Goal: Transaction & Acquisition: Purchase product/service

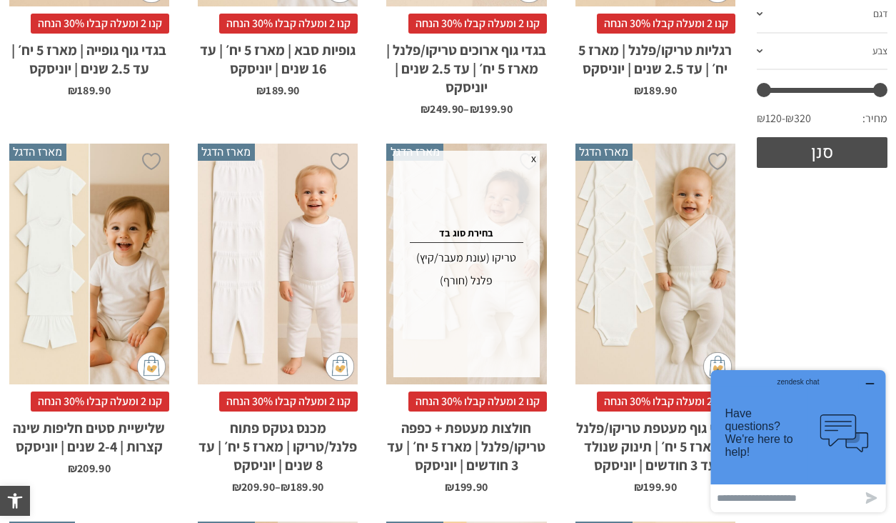
click at [530, 364] on div "x בחירת סוג בד טריקו (עונת מעבר/קיץ) פלנל (חורף)" at bounding box center [466, 264] width 146 height 226
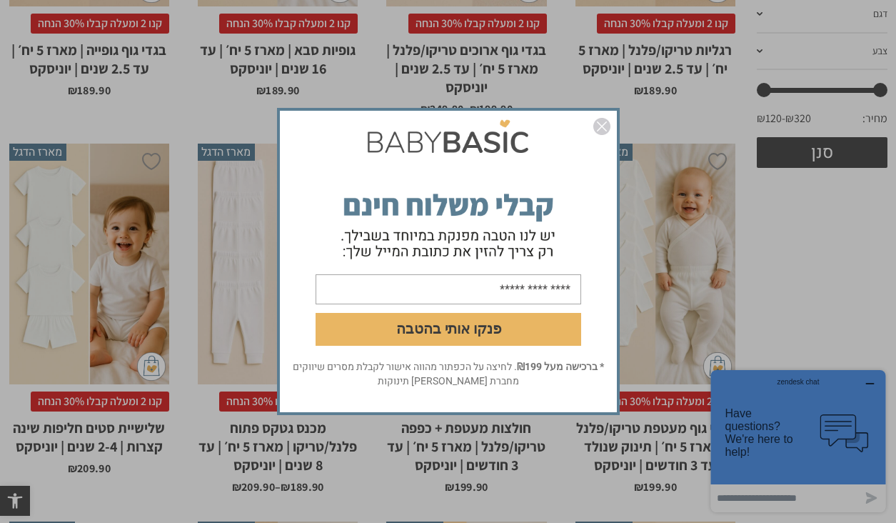
click at [603, 123] on img "סגור" at bounding box center [601, 126] width 17 height 17
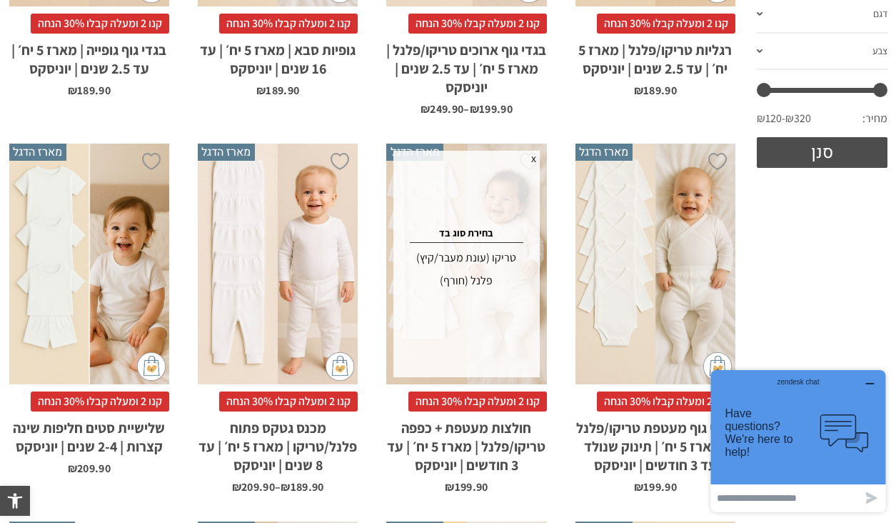
click at [491, 256] on div "טריקו (עונת מעבר/קיץ)" at bounding box center [465, 257] width 141 height 23
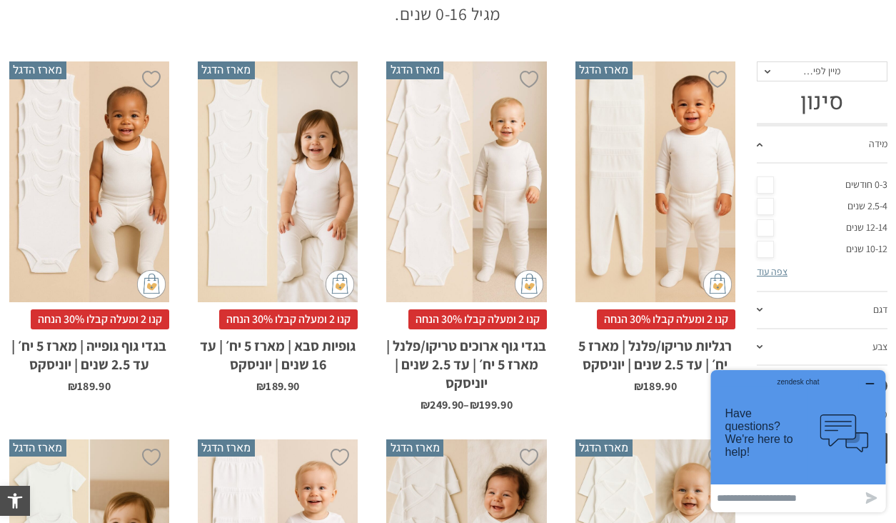
scroll to position [323, 0]
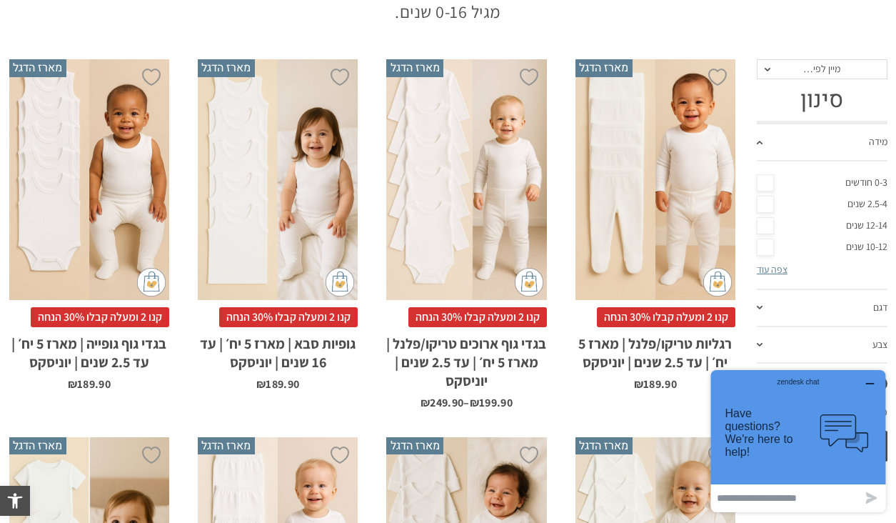
drag, startPoint x: 871, startPoint y: 380, endPoint x: 1575, endPoint y: 745, distance: 793.1
click at [871, 380] on icon "button" at bounding box center [869, 383] width 11 height 11
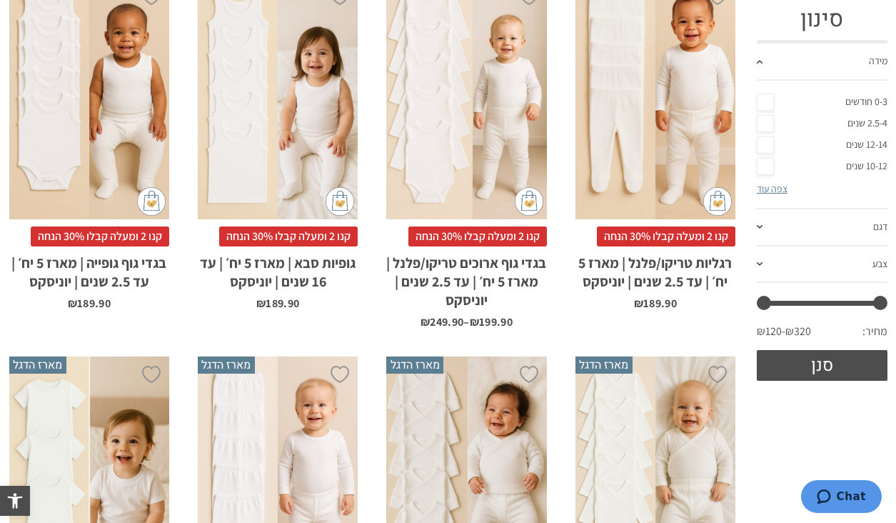
scroll to position [405, 0]
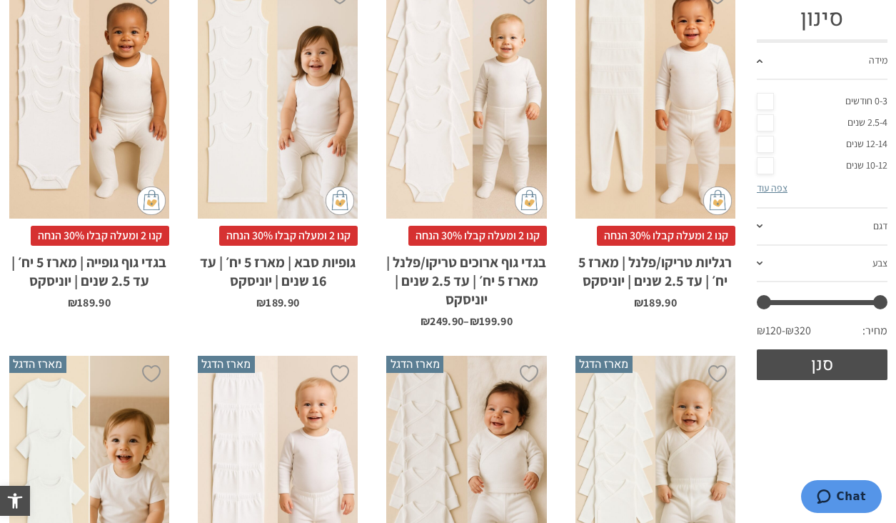
click at [767, 101] on link "0-3 חודשים" at bounding box center [822, 101] width 131 height 21
click at [807, 364] on button "סנן" at bounding box center [822, 364] width 131 height 31
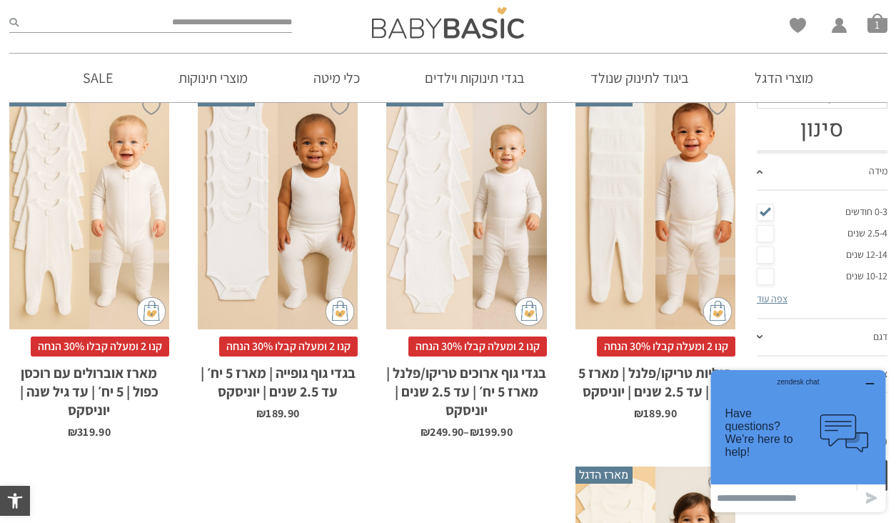
scroll to position [246, 0]
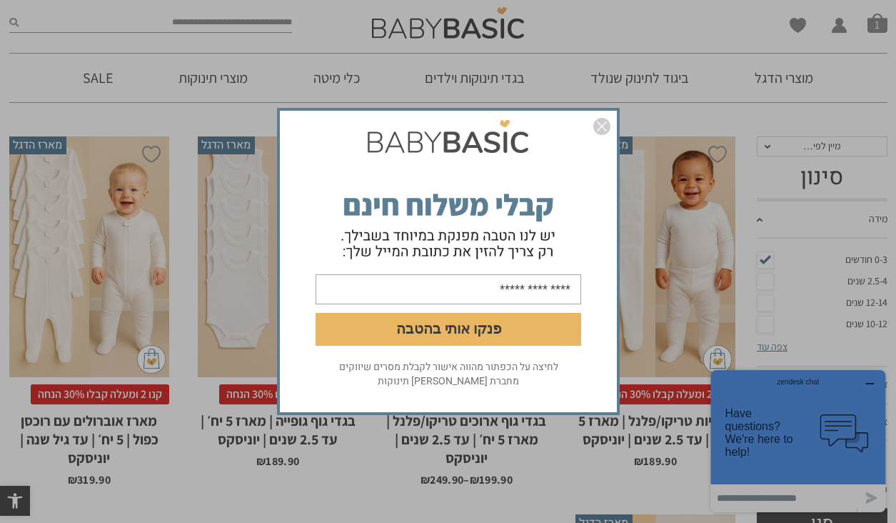
click at [597, 126] on img "סגור" at bounding box center [601, 126] width 17 height 17
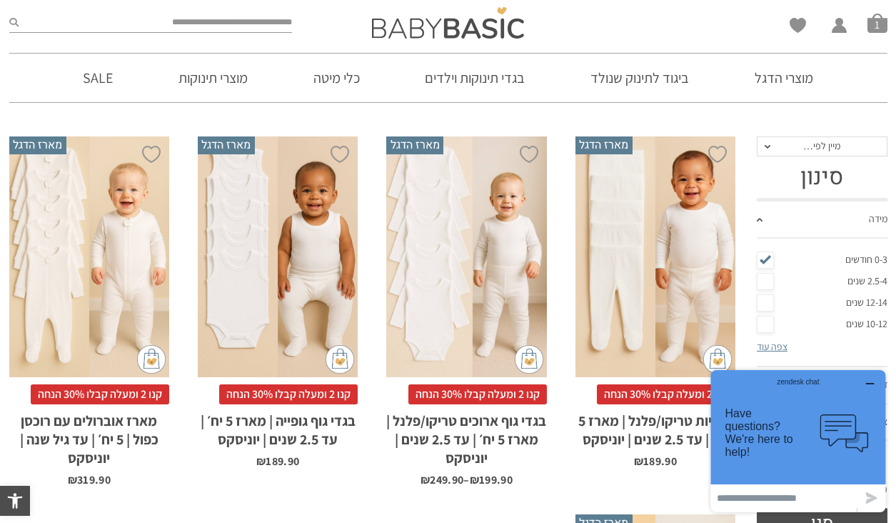
click at [867, 378] on div "zendesk chat" at bounding box center [798, 379] width 140 height 14
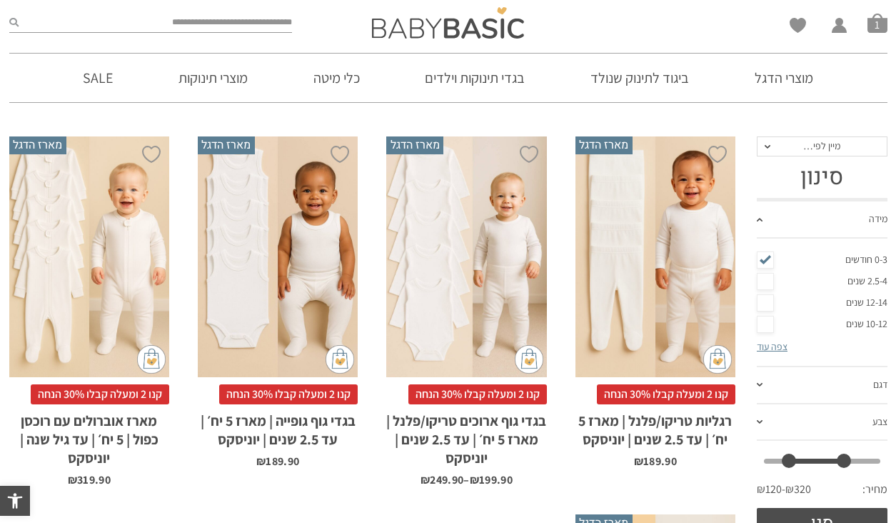
scroll to position [0, 0]
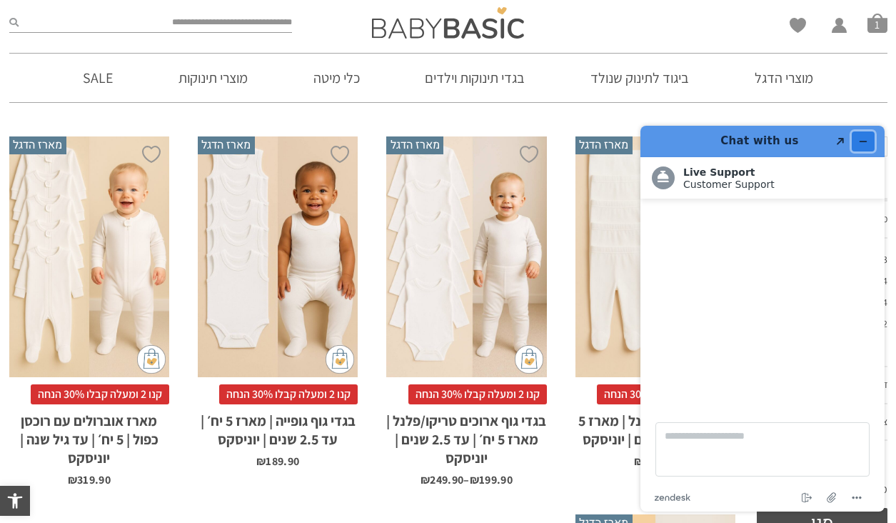
click at [863, 141] on icon "Minimize widget" at bounding box center [863, 141] width 6 height 0
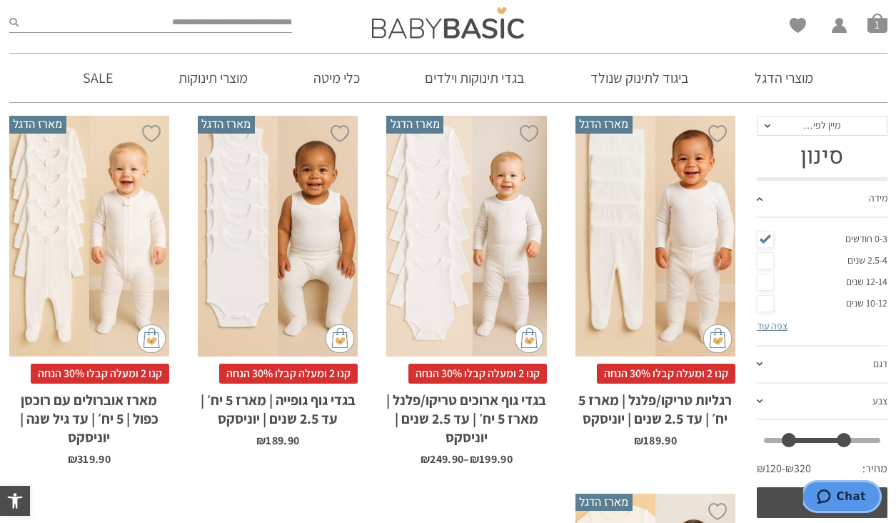
scroll to position [255, 0]
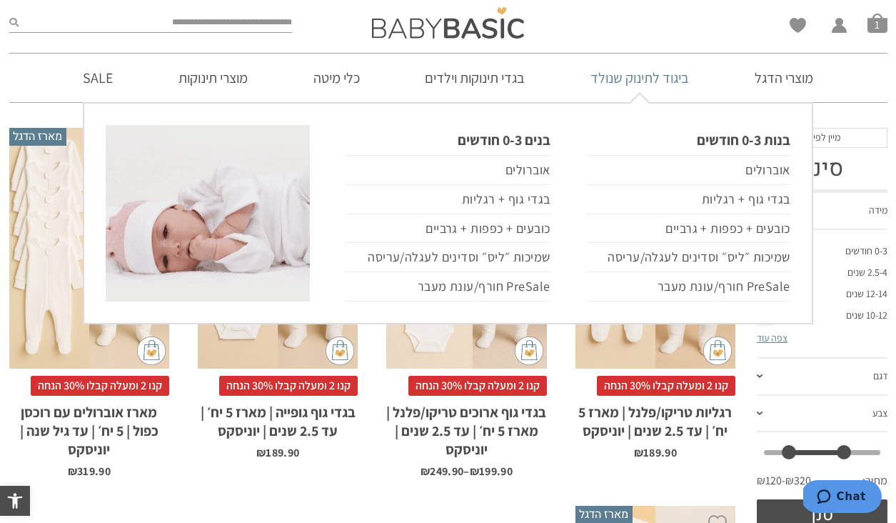
click at [631, 73] on link "ביגוד לתינוק שנולד" at bounding box center [639, 78] width 141 height 49
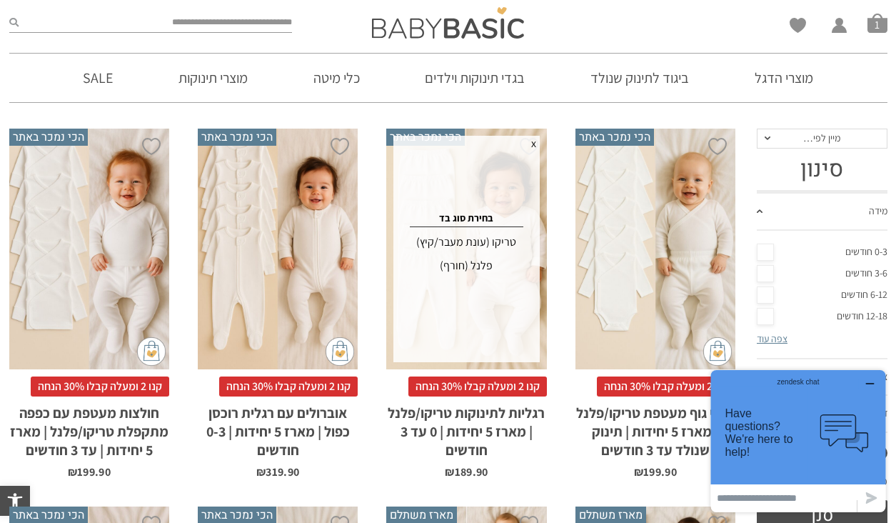
click at [493, 241] on div "טריקו (עונת מעבר/קיץ)" at bounding box center [465, 242] width 141 height 23
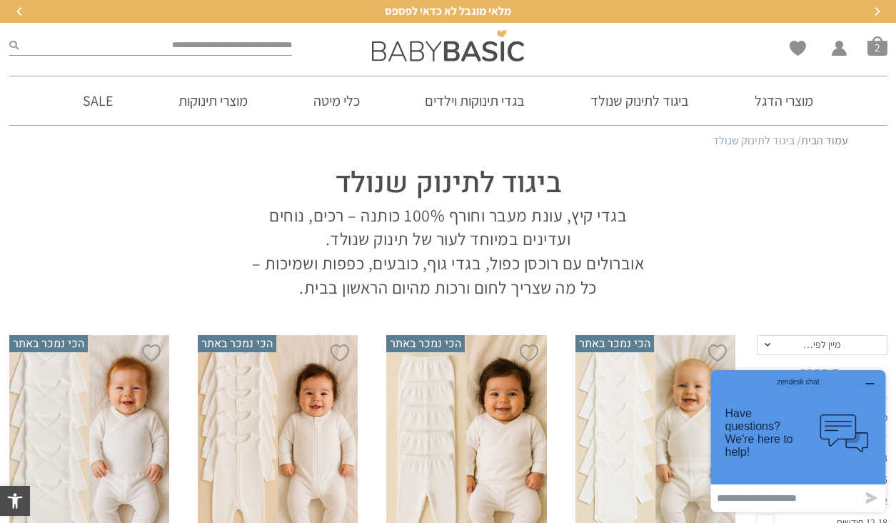
click at [864, 379] on div "zendesk chat" at bounding box center [798, 379] width 140 height 14
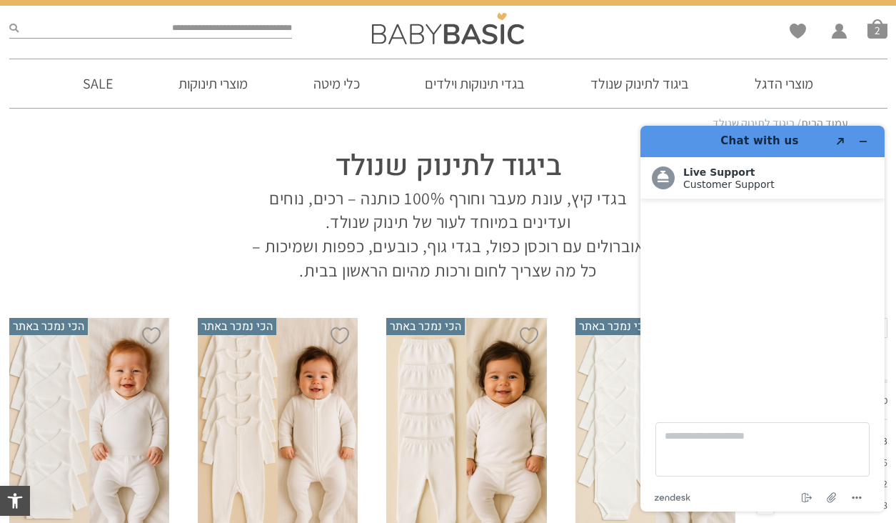
scroll to position [18, 0]
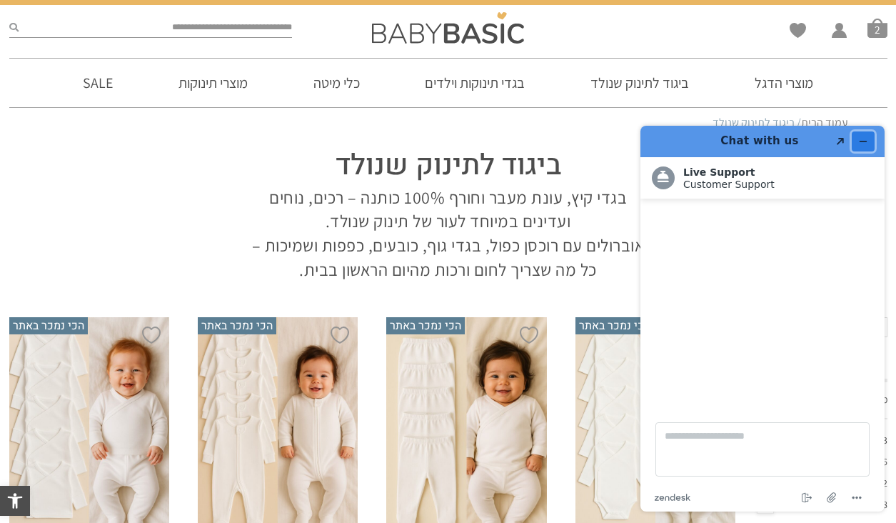
click at [862, 144] on icon "Minimize widget" at bounding box center [863, 141] width 10 height 10
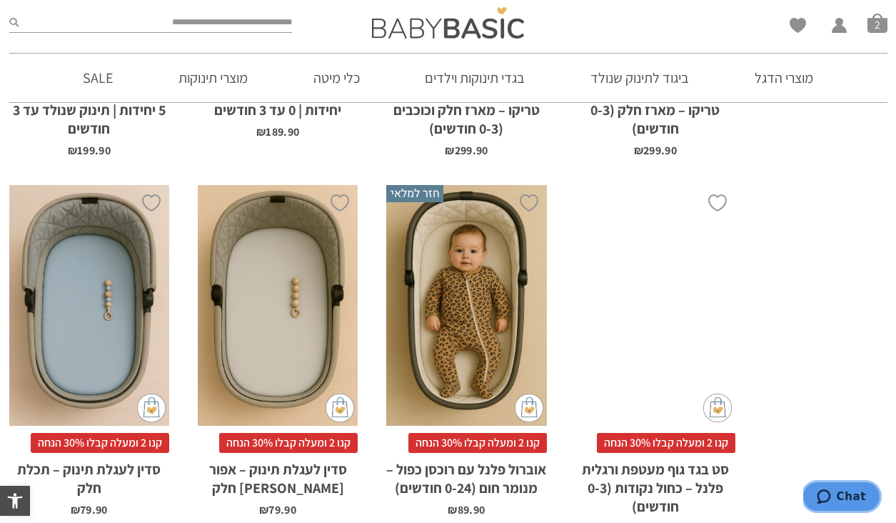
scroll to position [939, 0]
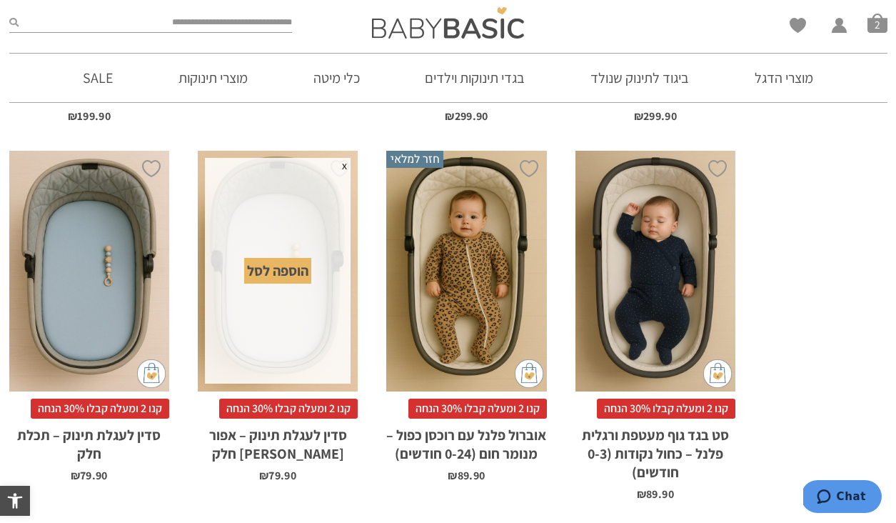
click at [293, 274] on div "הוספה לסל" at bounding box center [277, 271] width 67 height 26
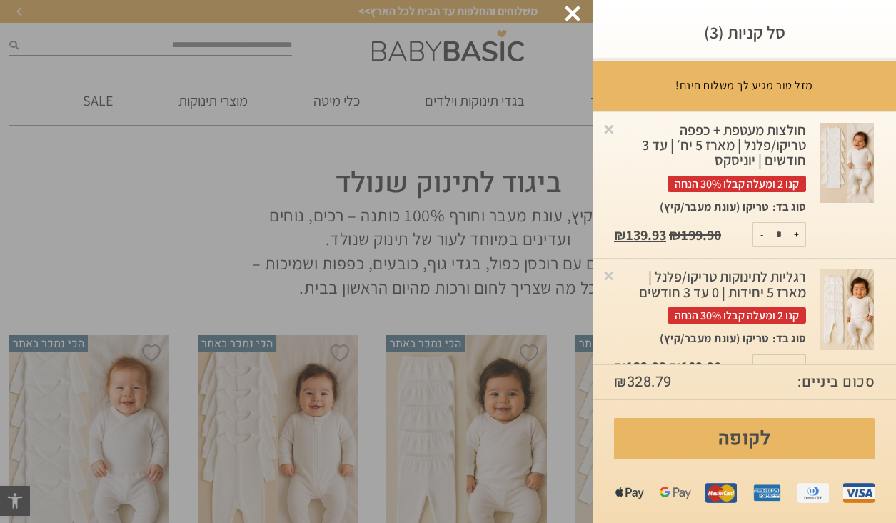
scroll to position [134, 0]
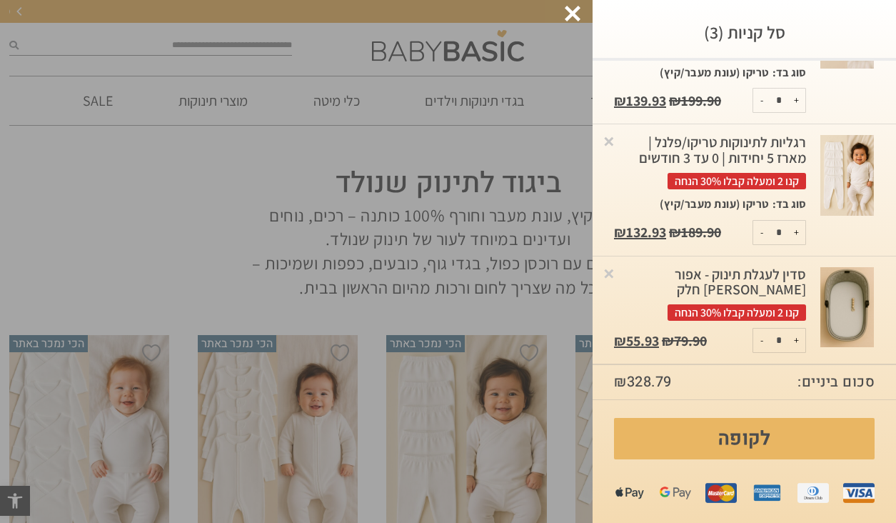
click at [851, 312] on img at bounding box center [847, 307] width 54 height 81
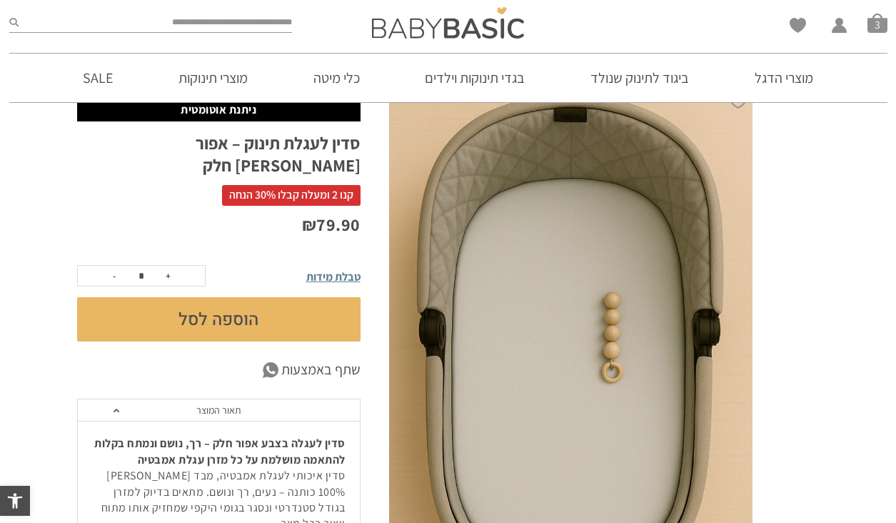
scroll to position [162, 0]
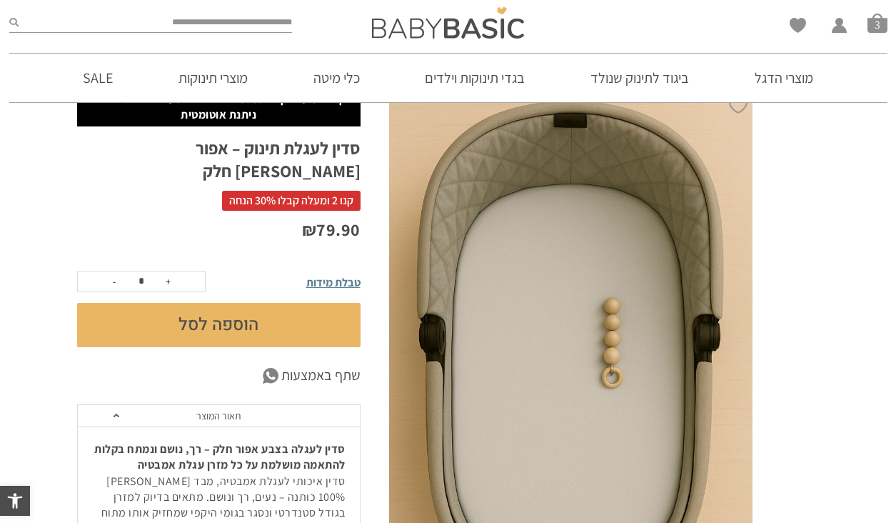
click at [335, 275] on span "טבלת מידות" at bounding box center [333, 282] width 54 height 15
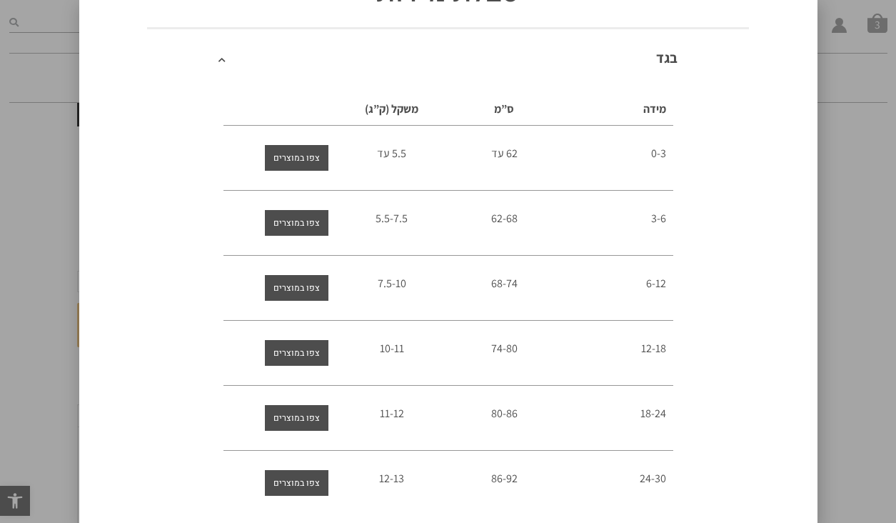
scroll to position [0, 0]
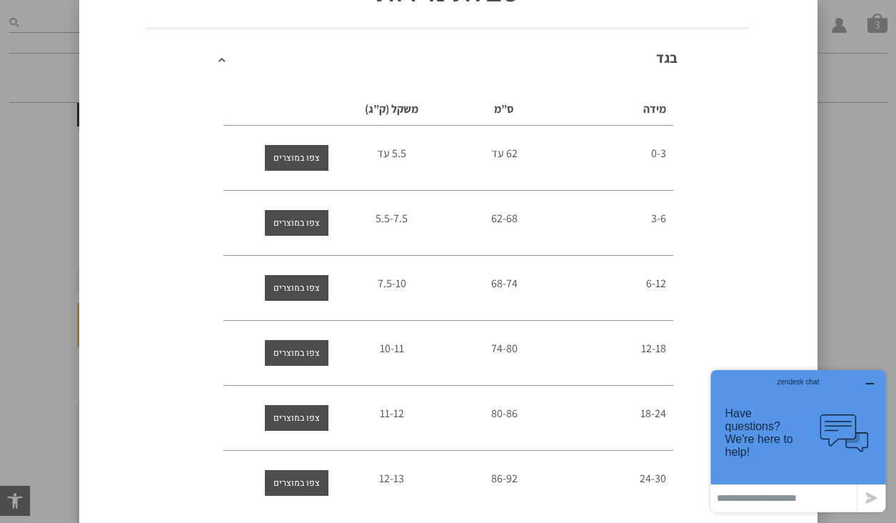
click at [832, 402] on td ".cls-1,.cls-2{fill:#cccccb;}.cls-2{opacity:0.3;}" at bounding box center [842, 432] width 71 height 93
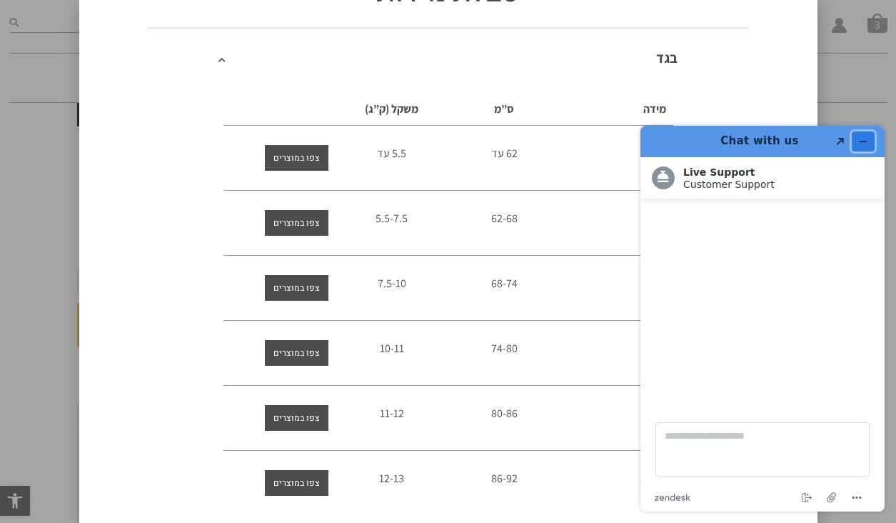
click at [863, 146] on button "Minimize widget" at bounding box center [863, 141] width 23 height 20
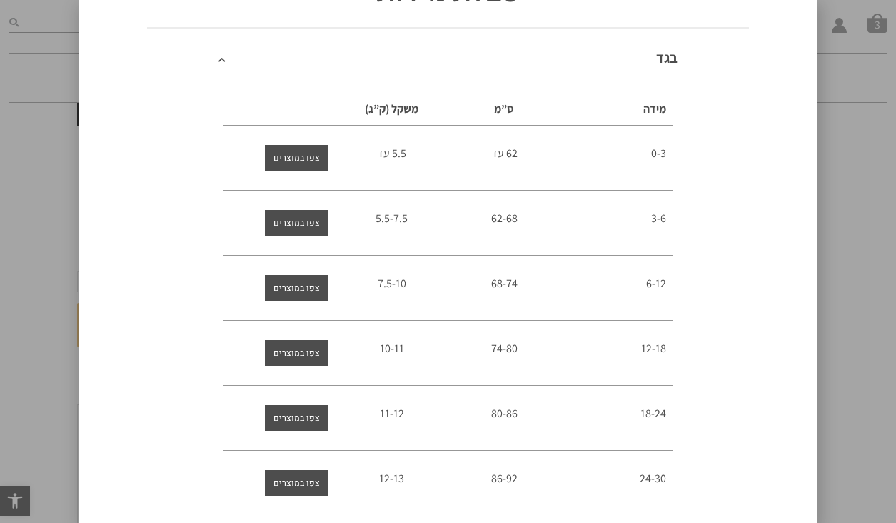
click at [863, 84] on div "טבלת מידות בגד מידה ס”מ משקל (ק”ג) 0-3 62 עד 5.5 עד 3-6 62-68 5.5-7.5 6-12" at bounding box center [448, 261] width 896 height 523
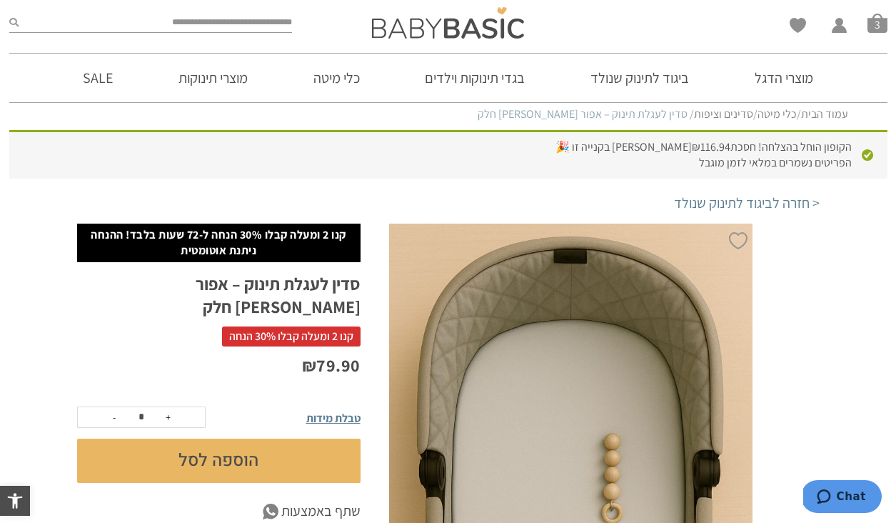
scroll to position [4, 0]
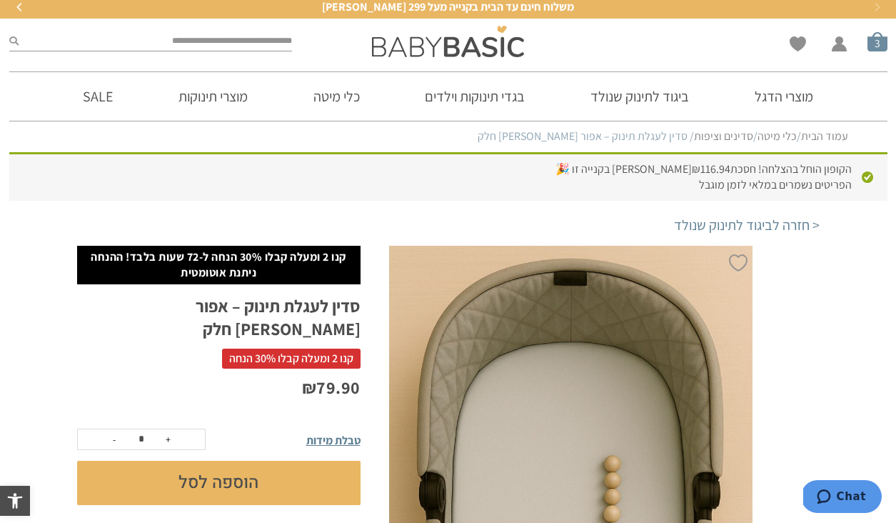
click at [882, 39] on span "סל קניות" at bounding box center [877, 41] width 20 height 20
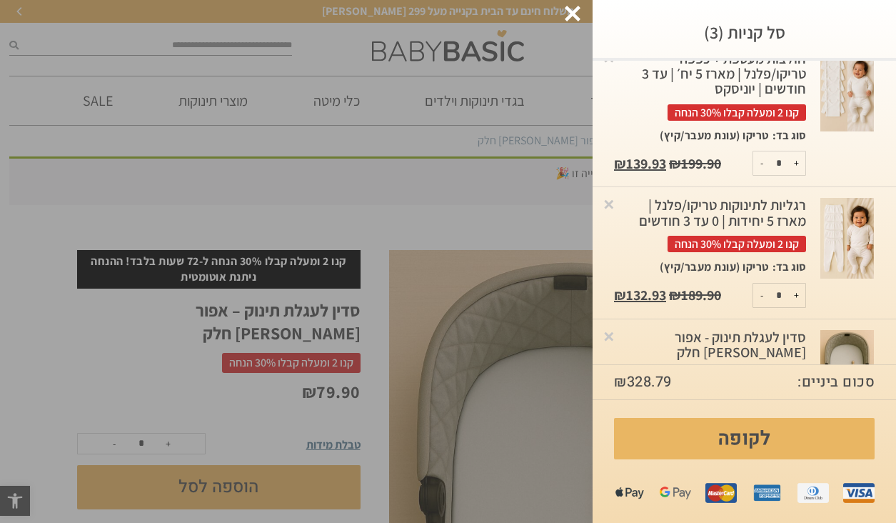
scroll to position [134, 0]
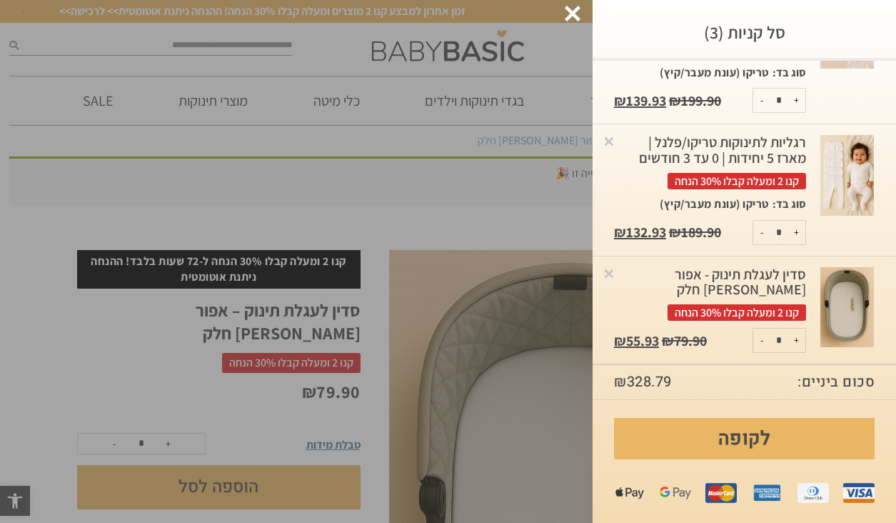
click at [796, 344] on button "+" at bounding box center [796, 340] width 18 height 24
type input "*"
click at [571, 15] on div at bounding box center [573, 14] width 16 height 16
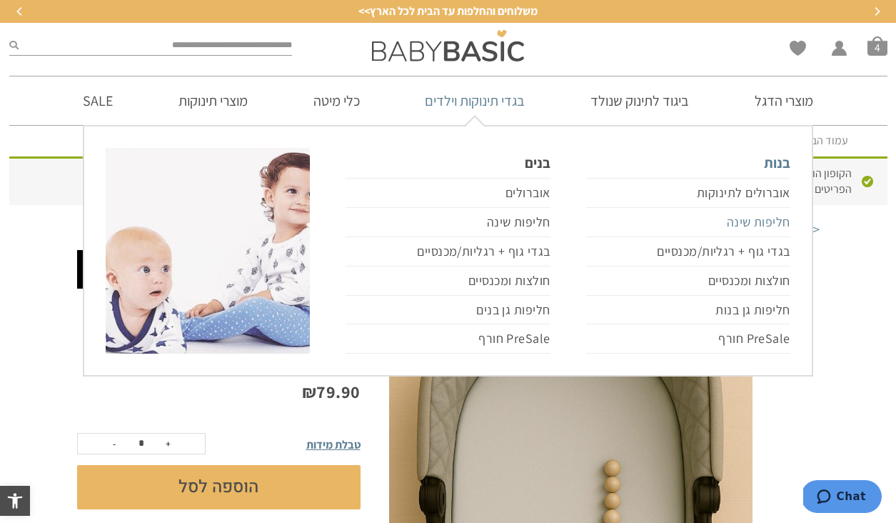
click at [745, 226] on link "חליפות שינה" at bounding box center [688, 222] width 204 height 29
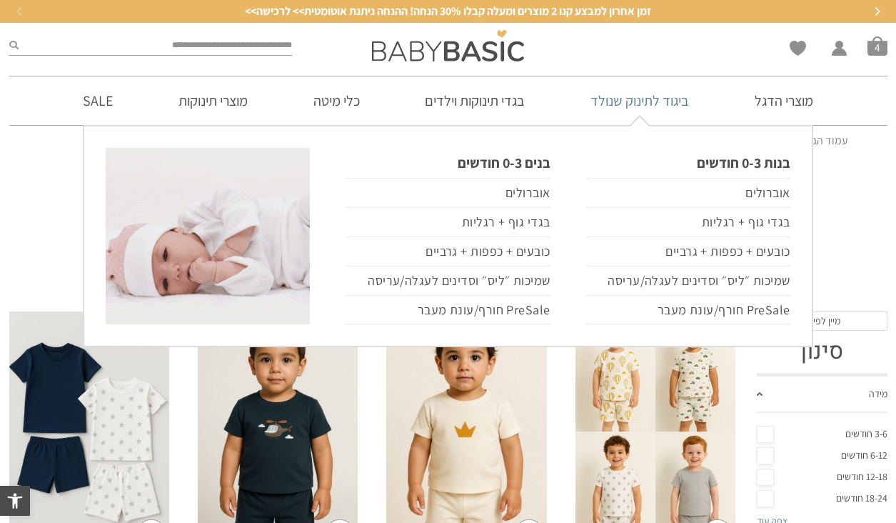
click at [656, 102] on link "ביגוד לתינוק שנולד" at bounding box center [639, 100] width 141 height 49
